Goal: Contribute content: Contribute content

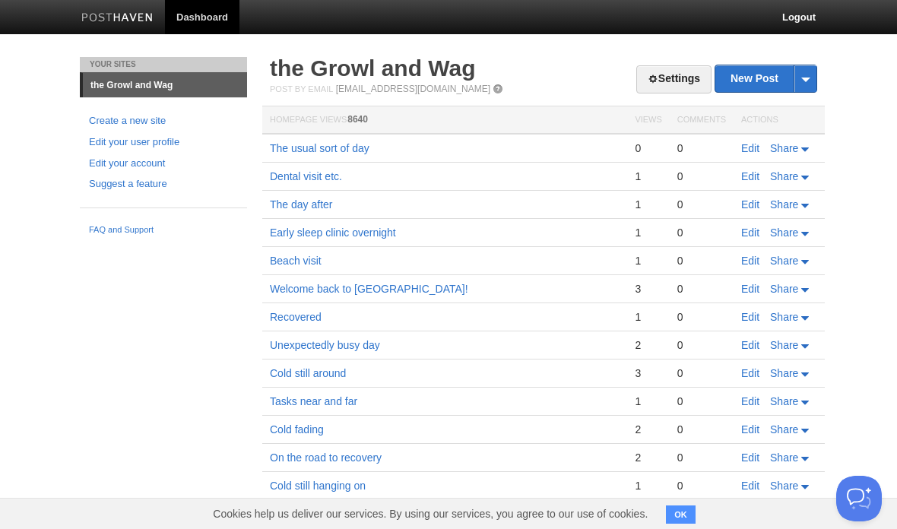
click at [747, 147] on link "Edit" at bounding box center [750, 148] width 18 height 12
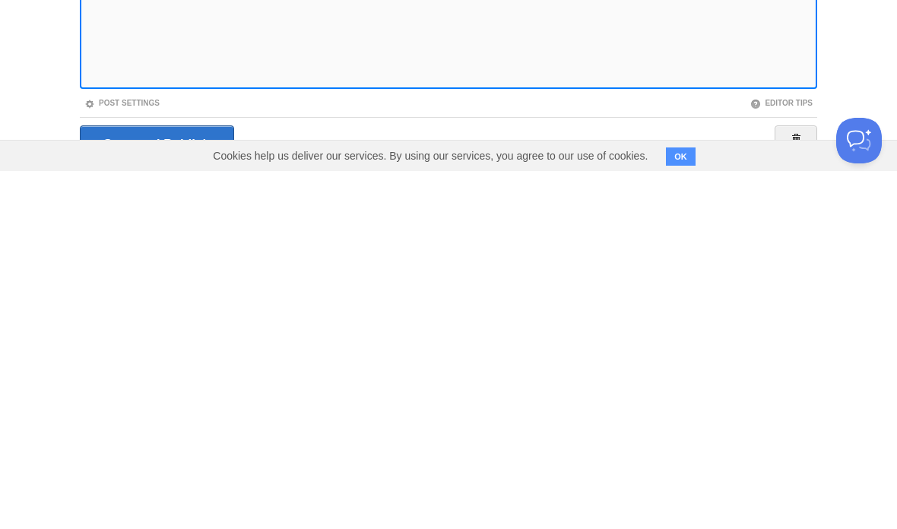
scroll to position [113, 0]
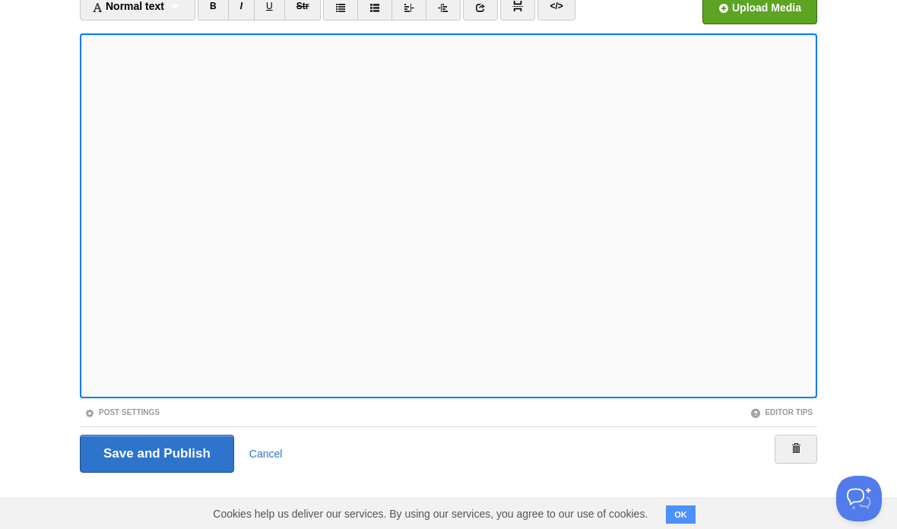
click at [281, 456] on link "Cancel" at bounding box center [265, 454] width 33 height 12
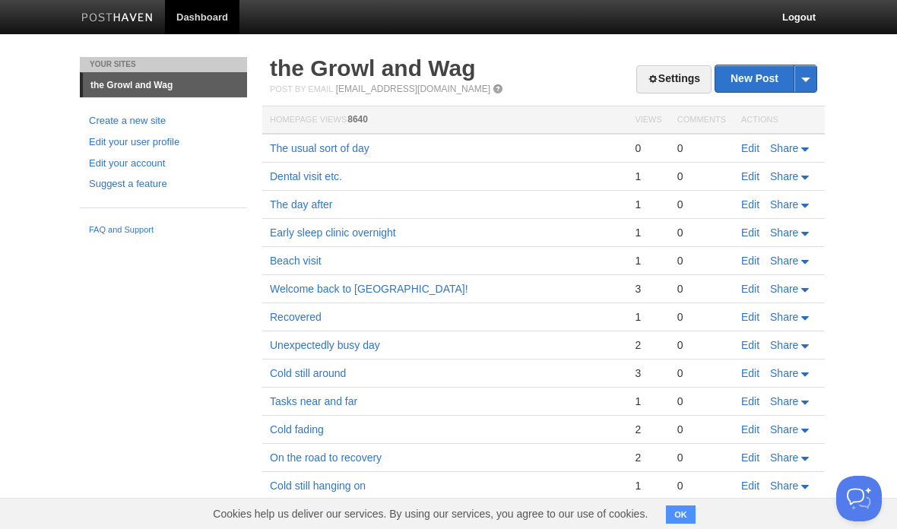
click at [342, 142] on link "The usual sort of day" at bounding box center [320, 148] width 100 height 12
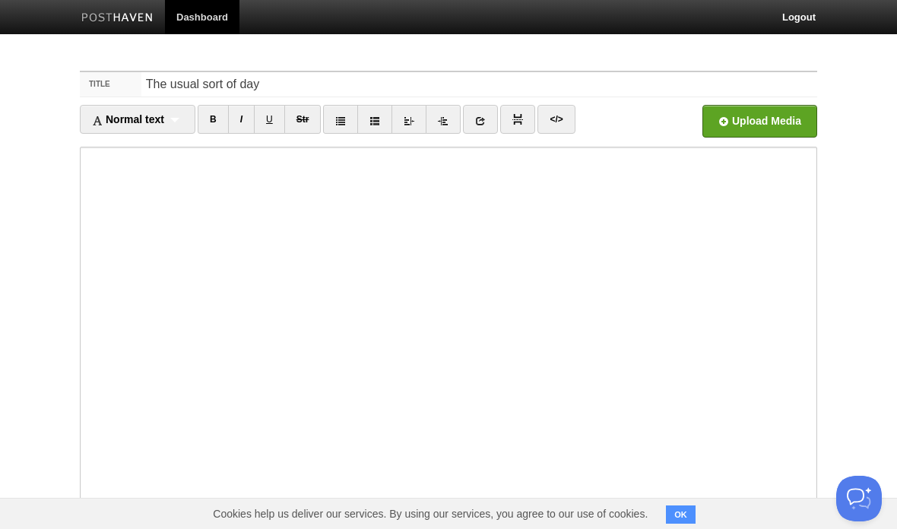
click at [847, 236] on body "Dashboard Logout Your Sites the Growl and Wag Create a new site Edit your user …" at bounding box center [448, 321] width 897 height 643
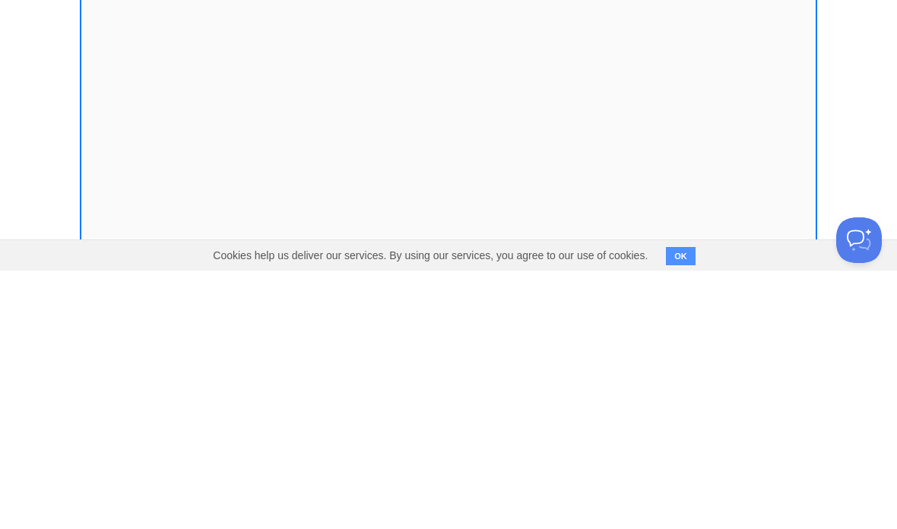
click at [855, 100] on body "Dashboard Logout Your Sites the Growl and Wag Create a new site Edit your user …" at bounding box center [448, 321] width 897 height 643
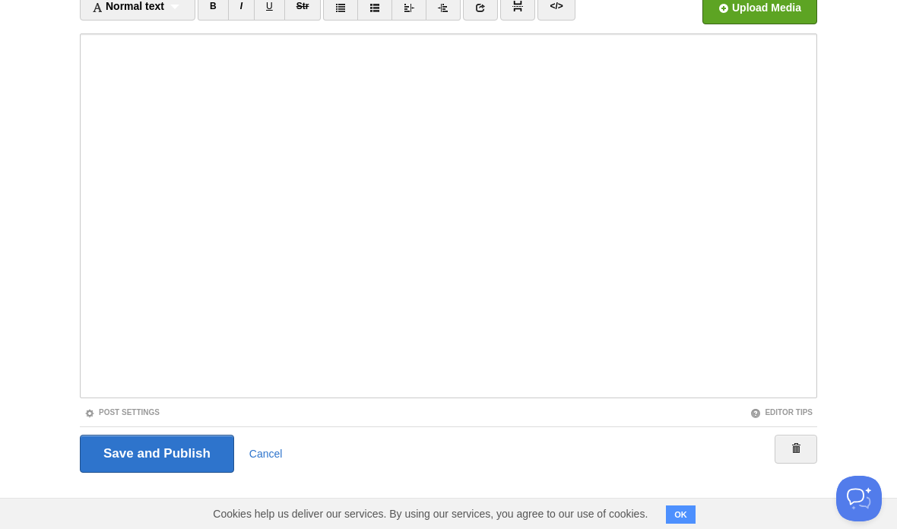
click at [193, 448] on input "Save and Publish" at bounding box center [157, 454] width 154 height 38
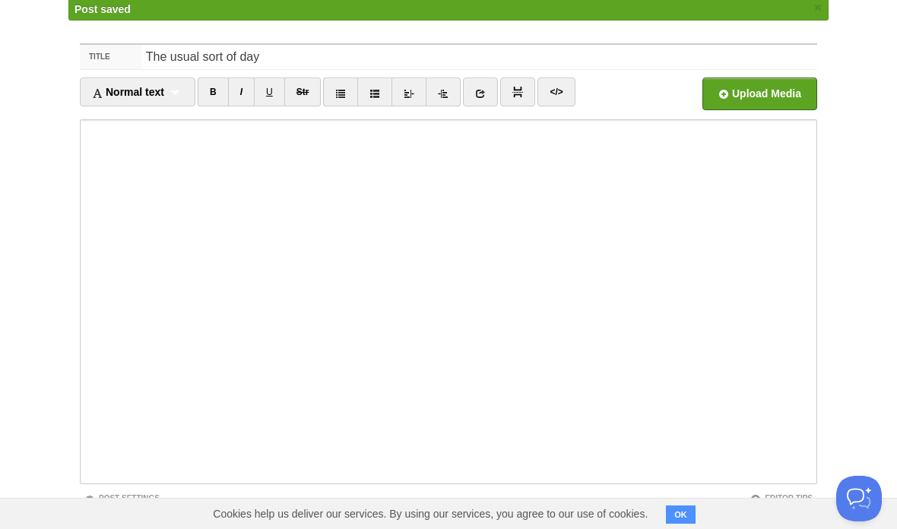
scroll to position [57, 0]
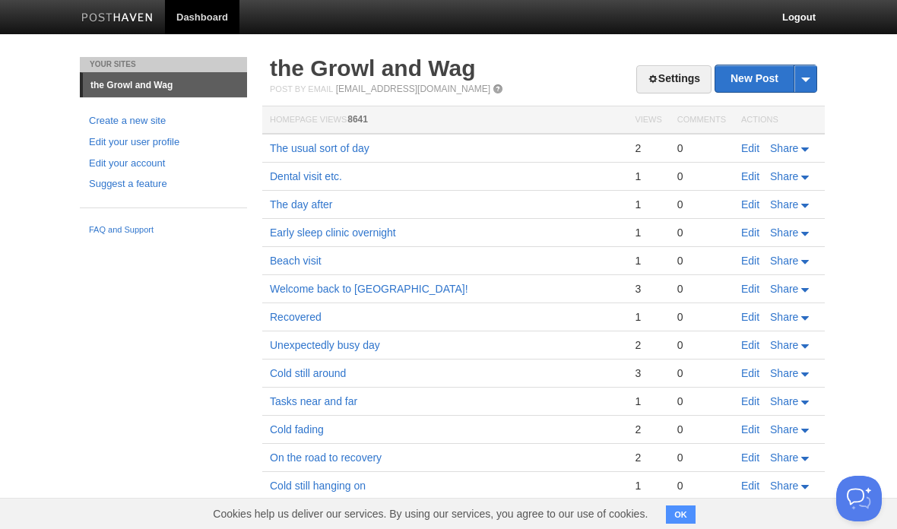
click at [354, 142] on link "The usual sort of day" at bounding box center [320, 148] width 100 height 12
